Goal: Information Seeking & Learning: Compare options

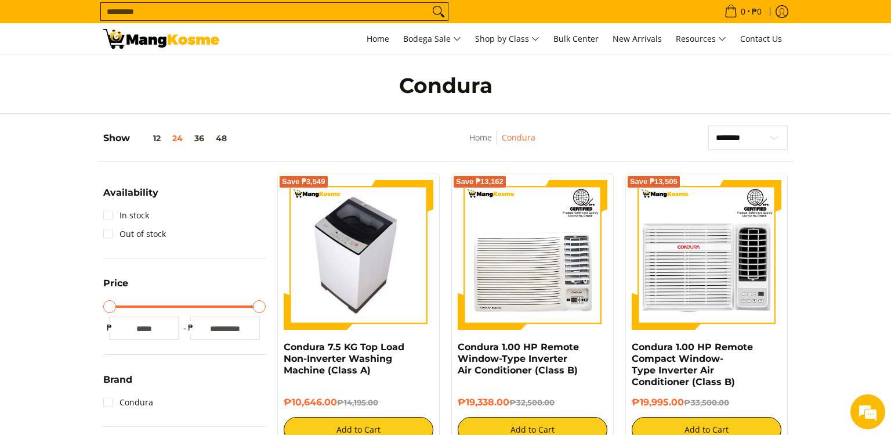
click at [392, 278] on img at bounding box center [358, 255] width 133 height 150
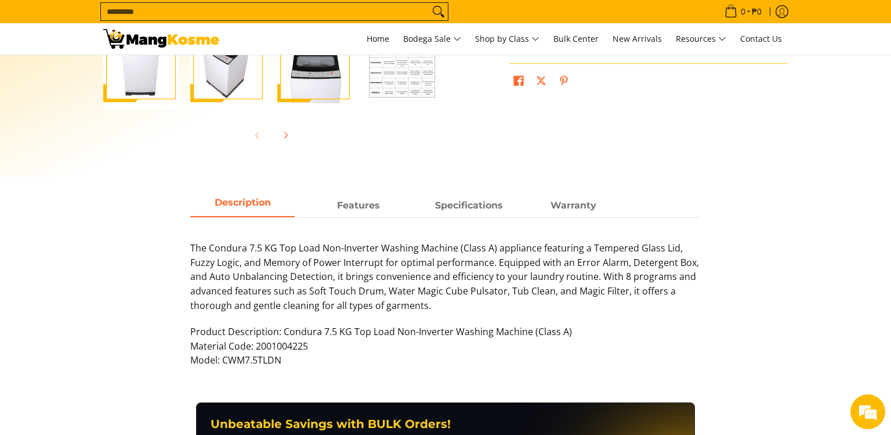
scroll to position [260, 0]
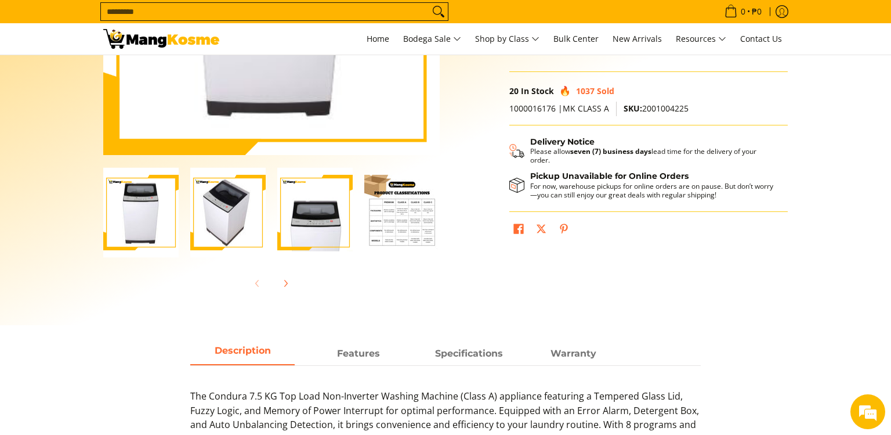
click at [301, 10] on input "Search..." at bounding box center [265, 11] width 328 height 17
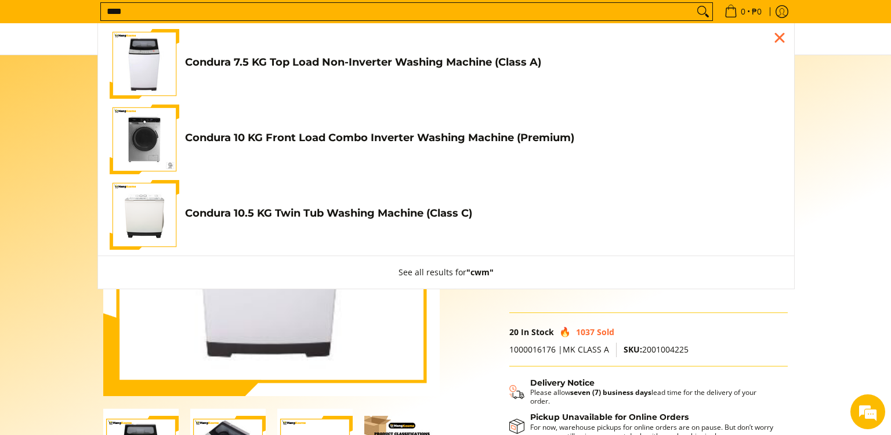
scroll to position [0, 0]
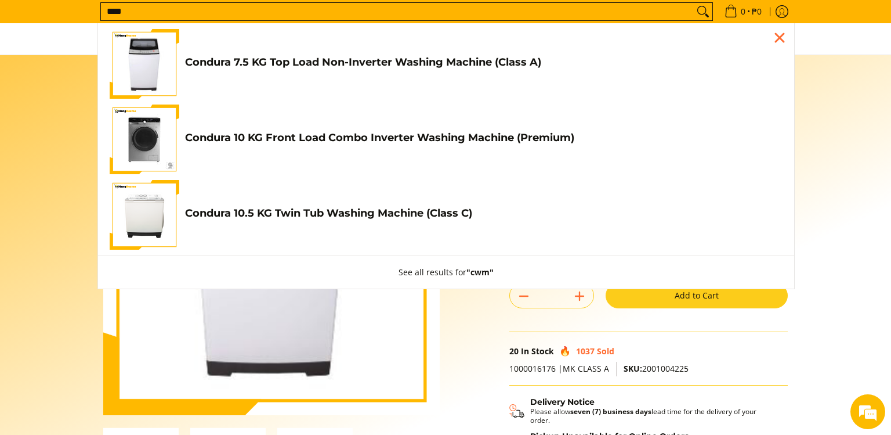
type input "***"
click at [147, 125] on img "Customer Navigation" at bounding box center [145, 139] width 70 height 70
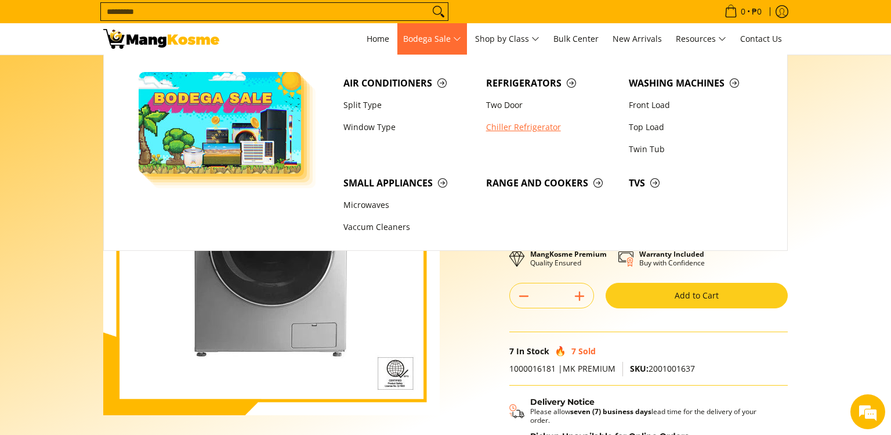
click at [513, 123] on link "Chiller Refrigerator" at bounding box center [551, 127] width 143 height 22
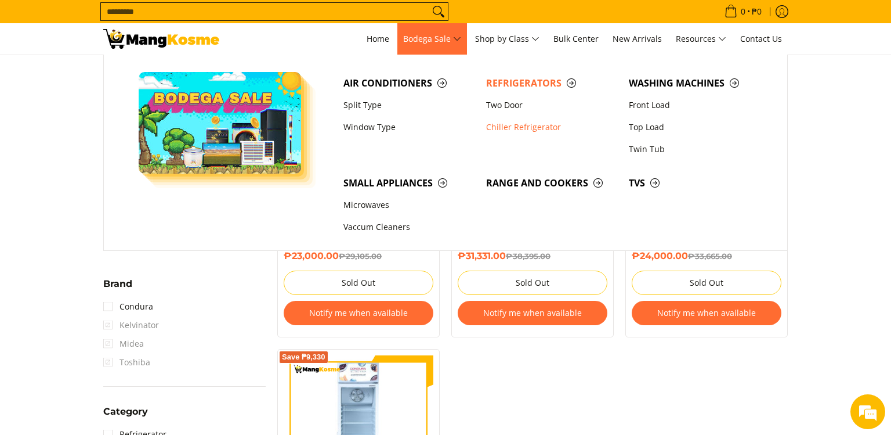
scroll to position [195, 0]
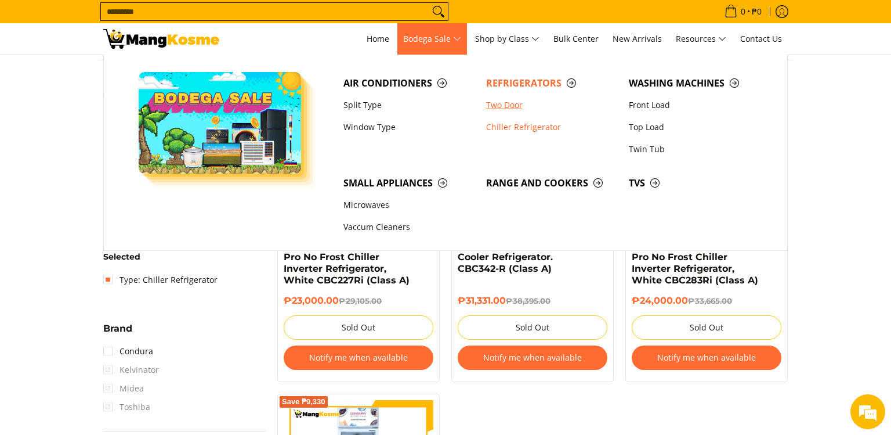
click at [490, 103] on link "Two Door" at bounding box center [551, 105] width 143 height 22
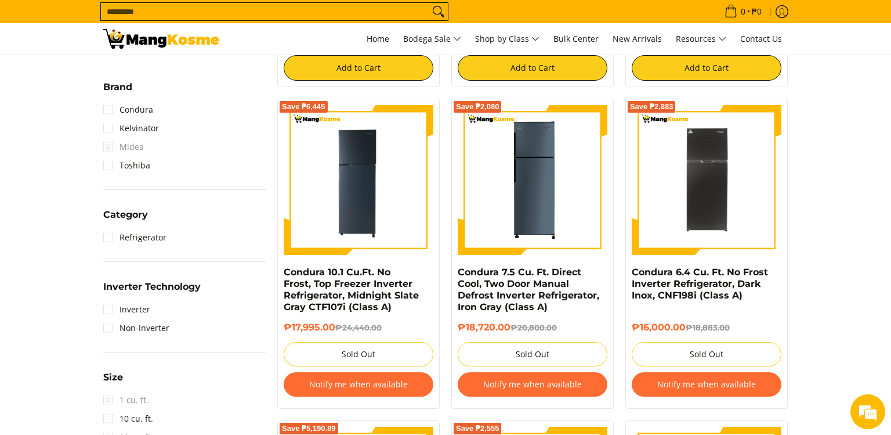
scroll to position [390, 0]
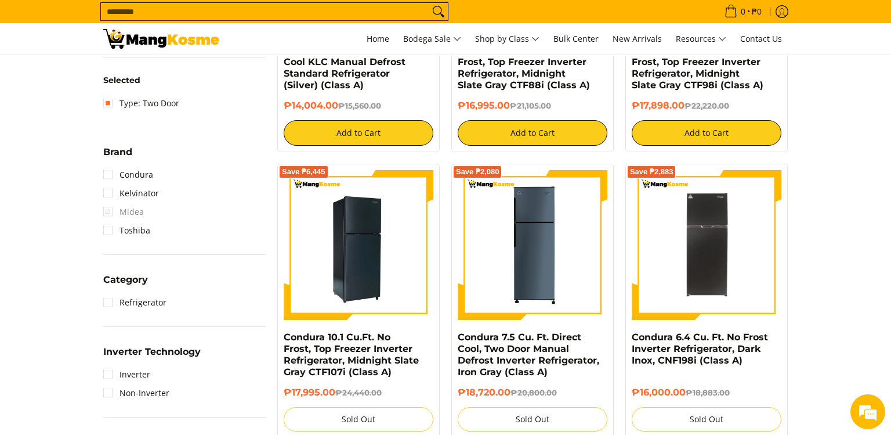
click at [381, 252] on img at bounding box center [359, 245] width 150 height 150
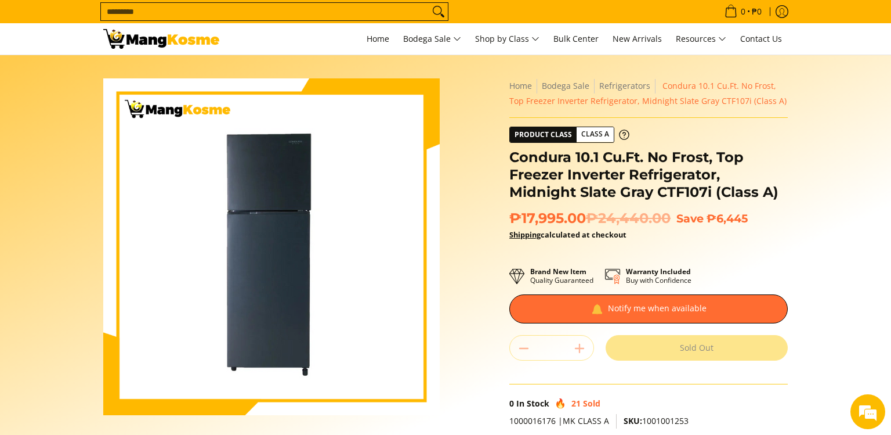
click at [305, 5] on input "Search..." at bounding box center [265, 11] width 328 height 17
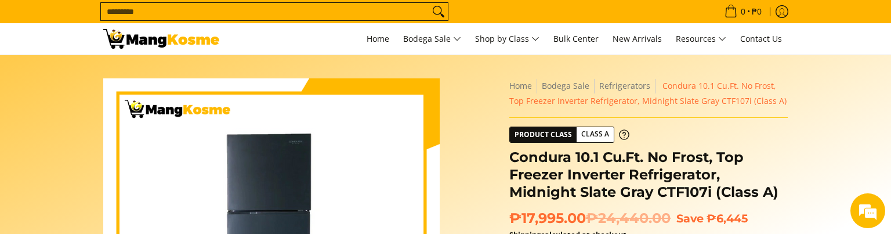
type input "*"
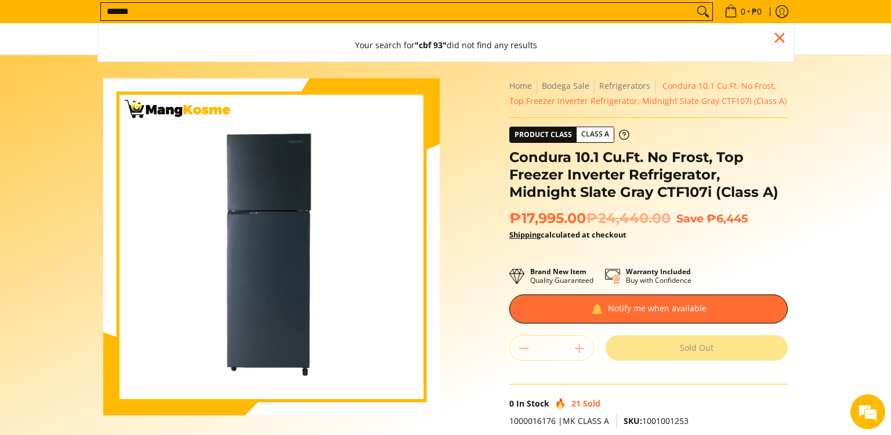
type input "******"
click at [694, 3] on button "Search" at bounding box center [703, 11] width 19 height 17
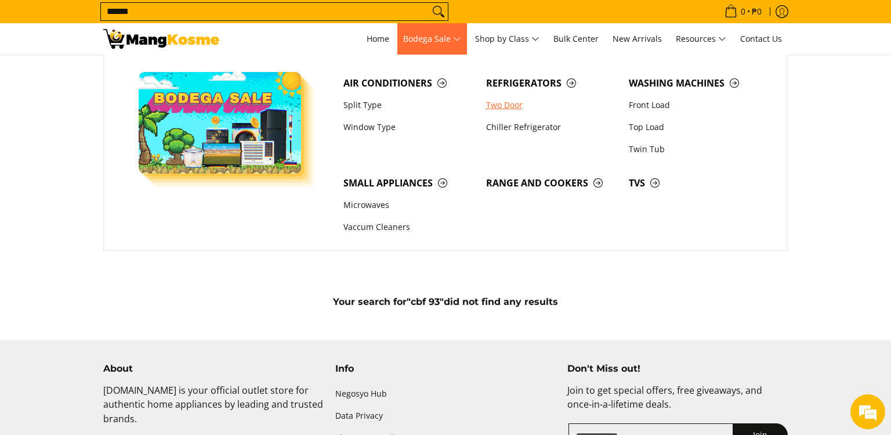
click at [501, 104] on link "Two Door" at bounding box center [551, 105] width 143 height 22
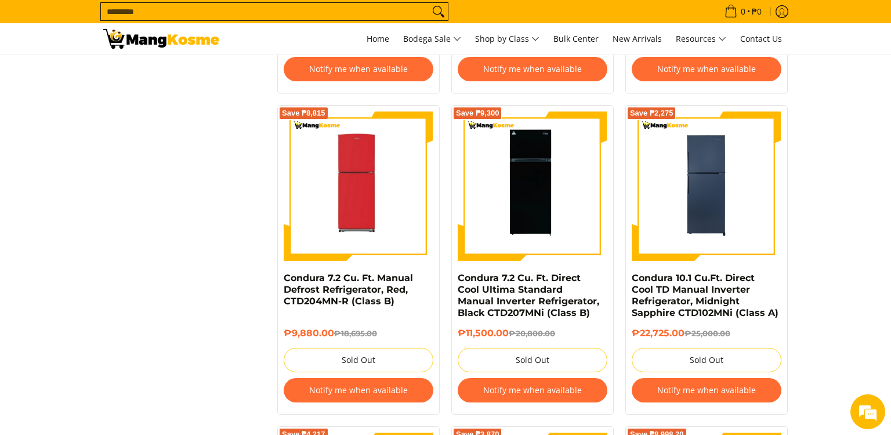
scroll to position [1755, 0]
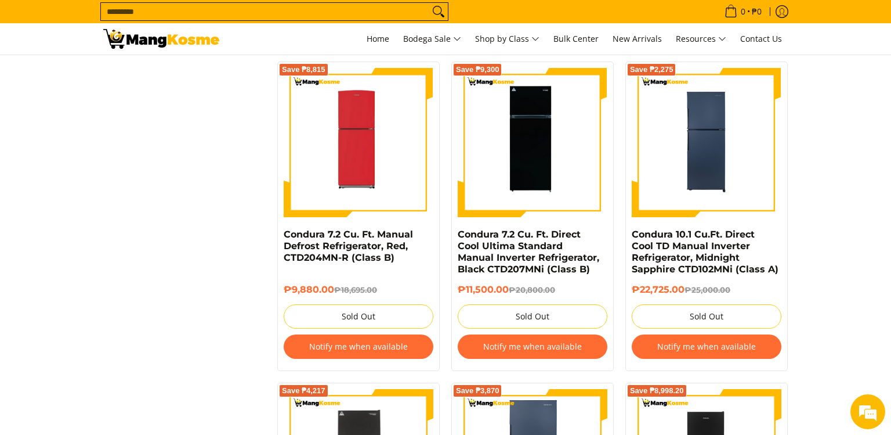
click at [244, 8] on input "Search..." at bounding box center [265, 11] width 328 height 17
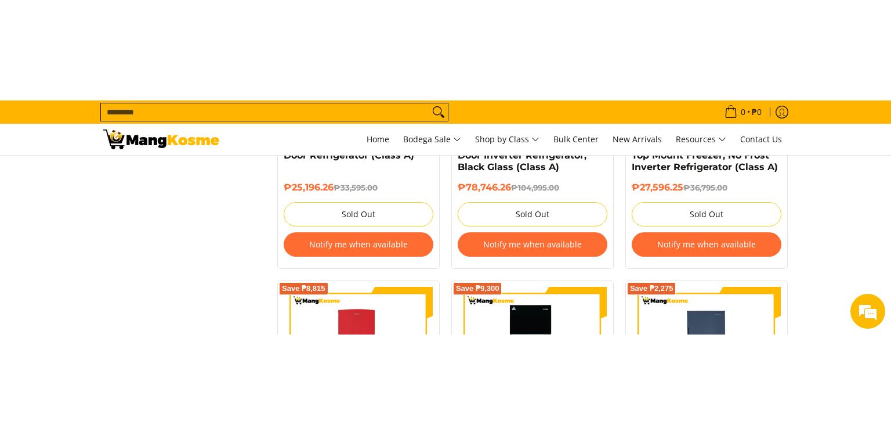
scroll to position [1621, 0]
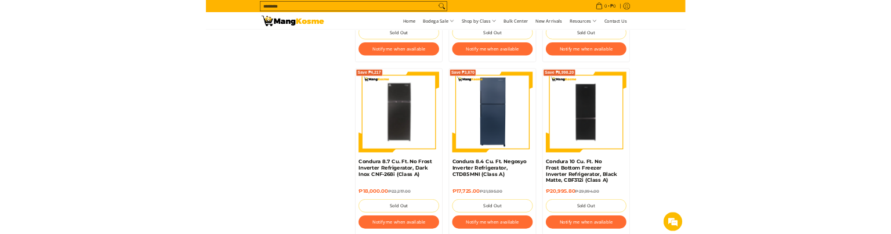
scroll to position [2011, 0]
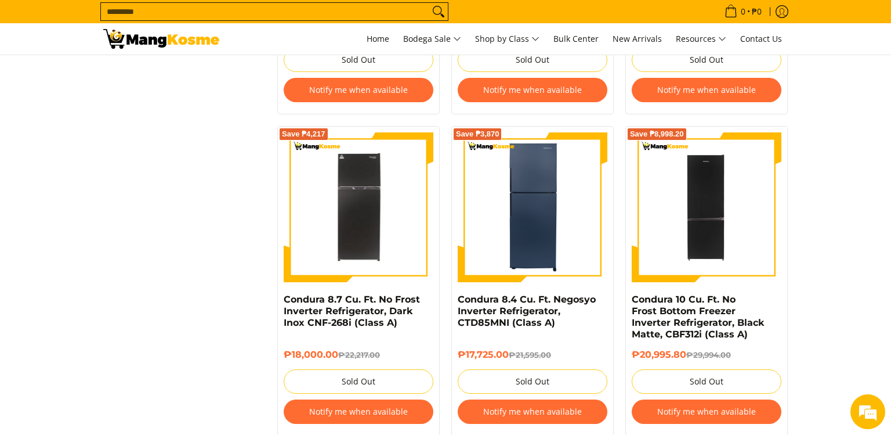
click at [302, 9] on input "Search..." at bounding box center [265, 11] width 328 height 17
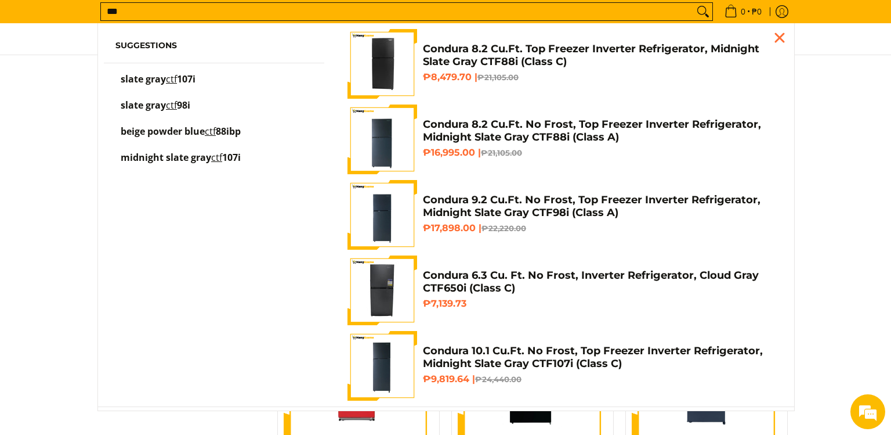
scroll to position [1517, 0]
type input "*"
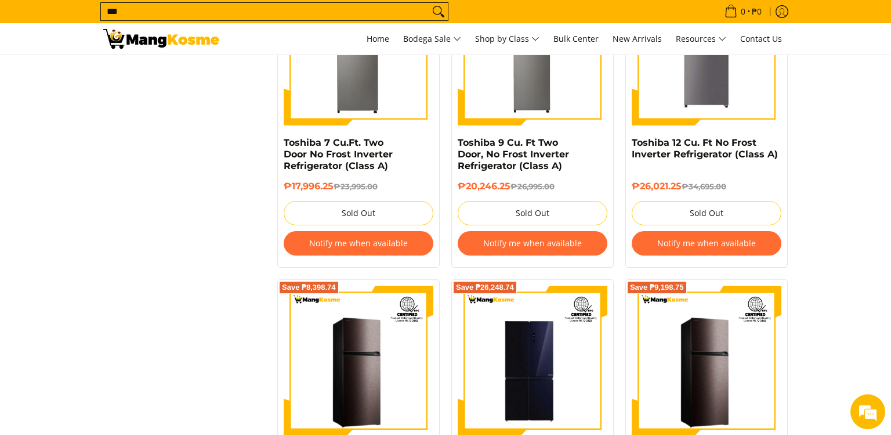
scroll to position [1186, 0]
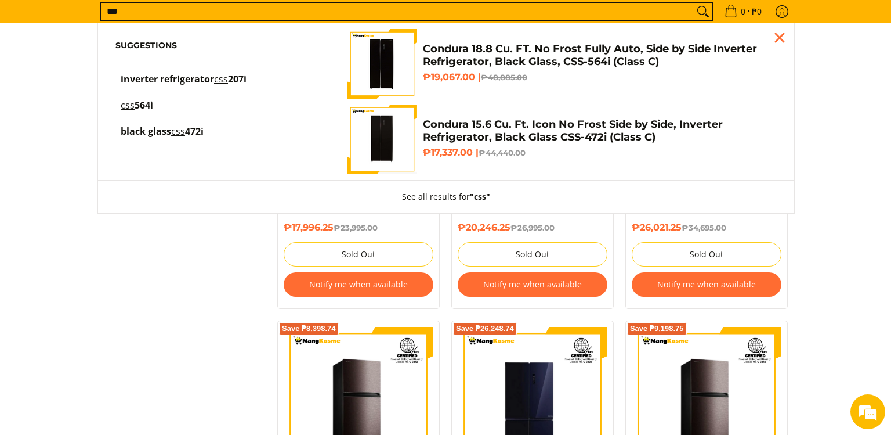
type input "***"
click at [238, 77] on span "207i" at bounding box center [237, 79] width 19 height 13
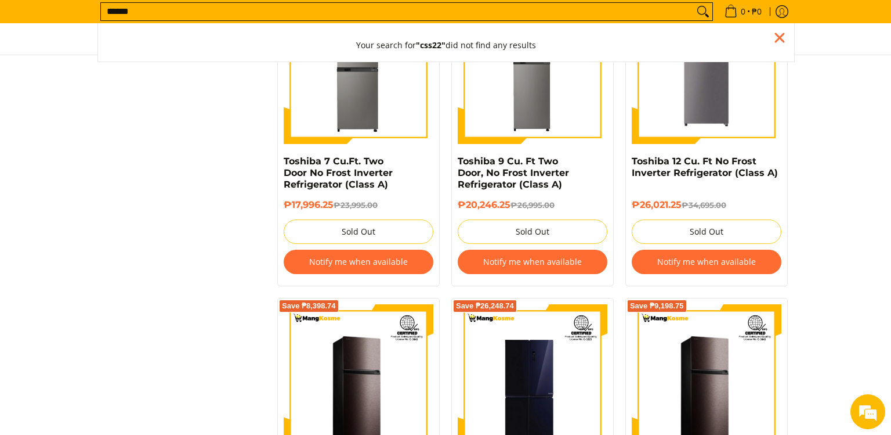
scroll to position [1209, 0]
type input "******"
click at [694, 12] on icon "Search" at bounding box center [703, 11] width 19 height 17
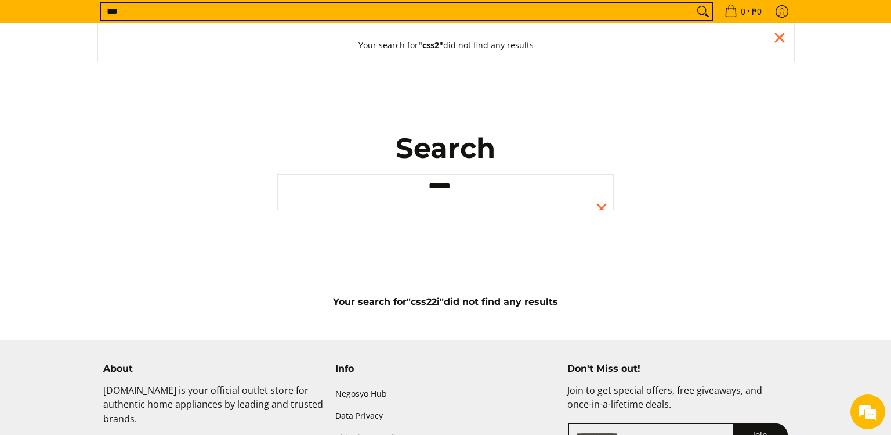
type input "***"
click at [694, 3] on button "Search" at bounding box center [703, 11] width 19 height 17
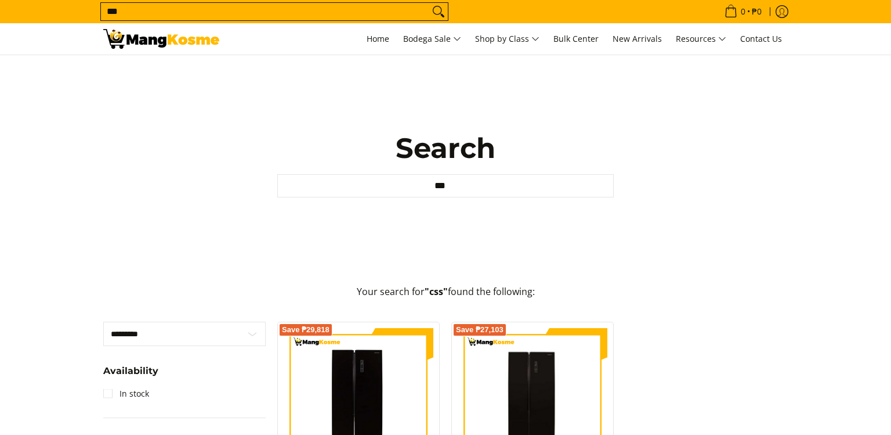
click at [106, 96] on div "Search Search... ***" at bounding box center [445, 164] width 696 height 218
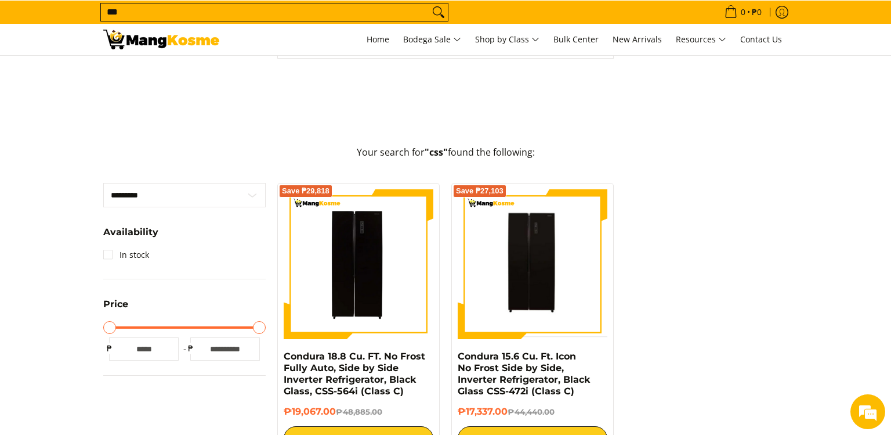
scroll to position [195, 0]
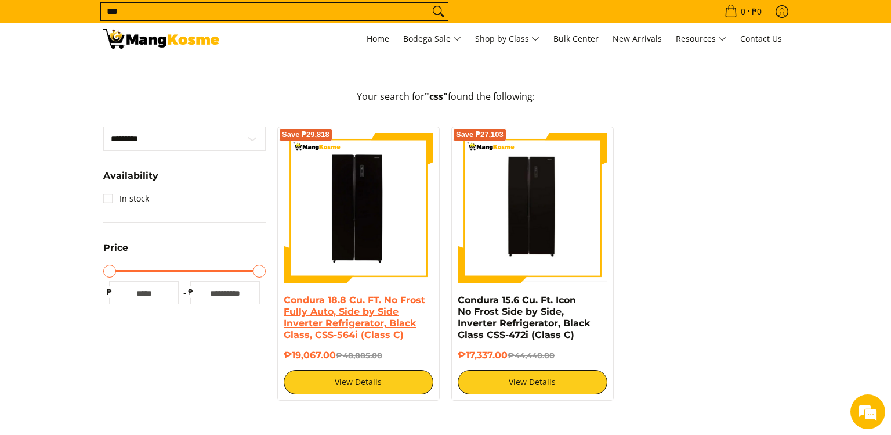
click at [373, 325] on link "Condura 18.8 Cu. FT. No Frost Fully Auto, Side by Side Inverter Refrigerator, B…" at bounding box center [355, 317] width 142 height 46
